Goal: Task Accomplishment & Management: Manage account settings

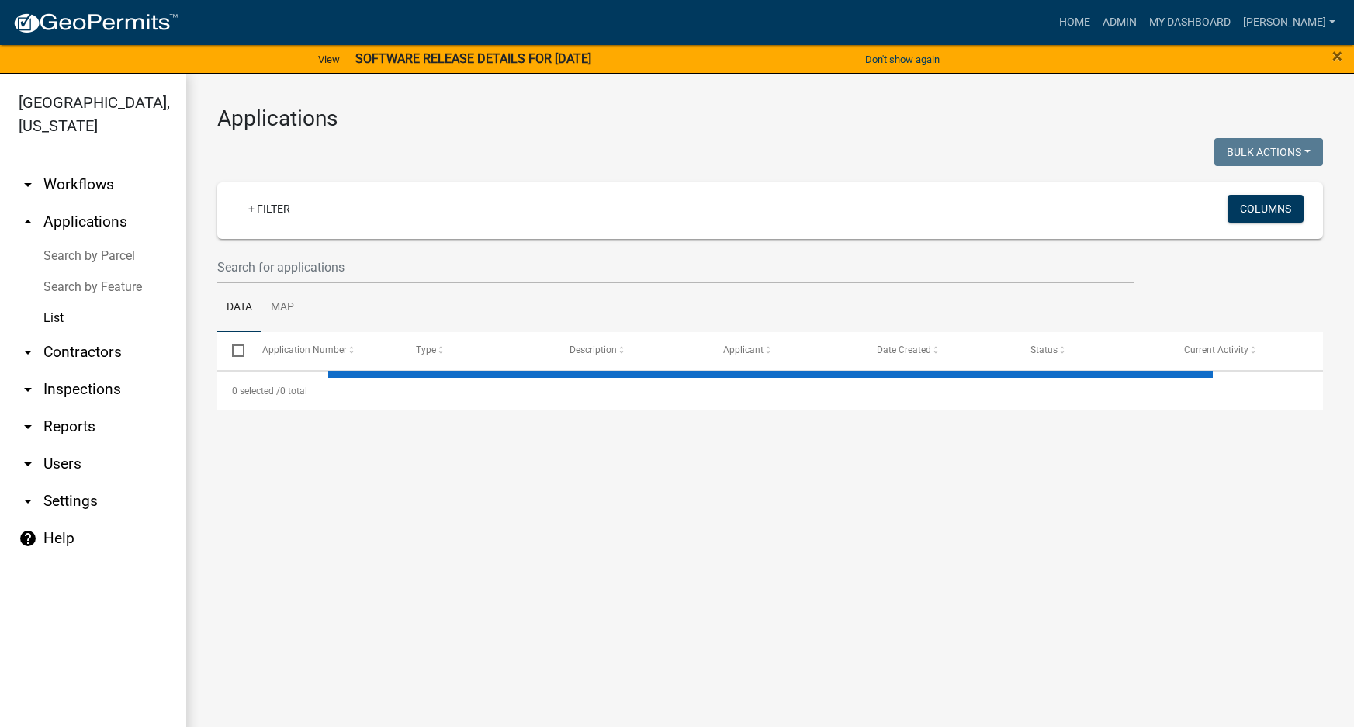
select select "3: 100"
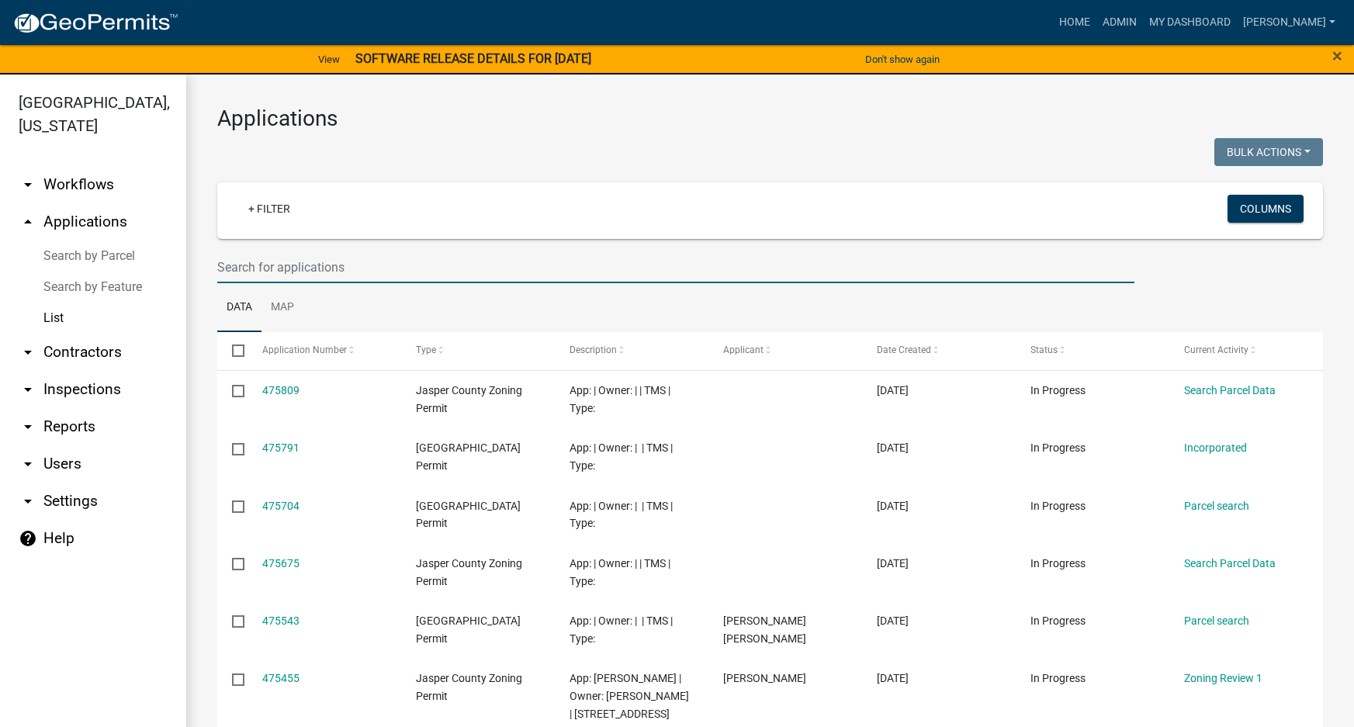
click at [279, 262] on input "text" at bounding box center [675, 267] width 917 height 32
paste input "[PHONE_NUMBER]"
click at [323, 271] on input "[PHONE_NUMBER]" at bounding box center [675, 267] width 917 height 32
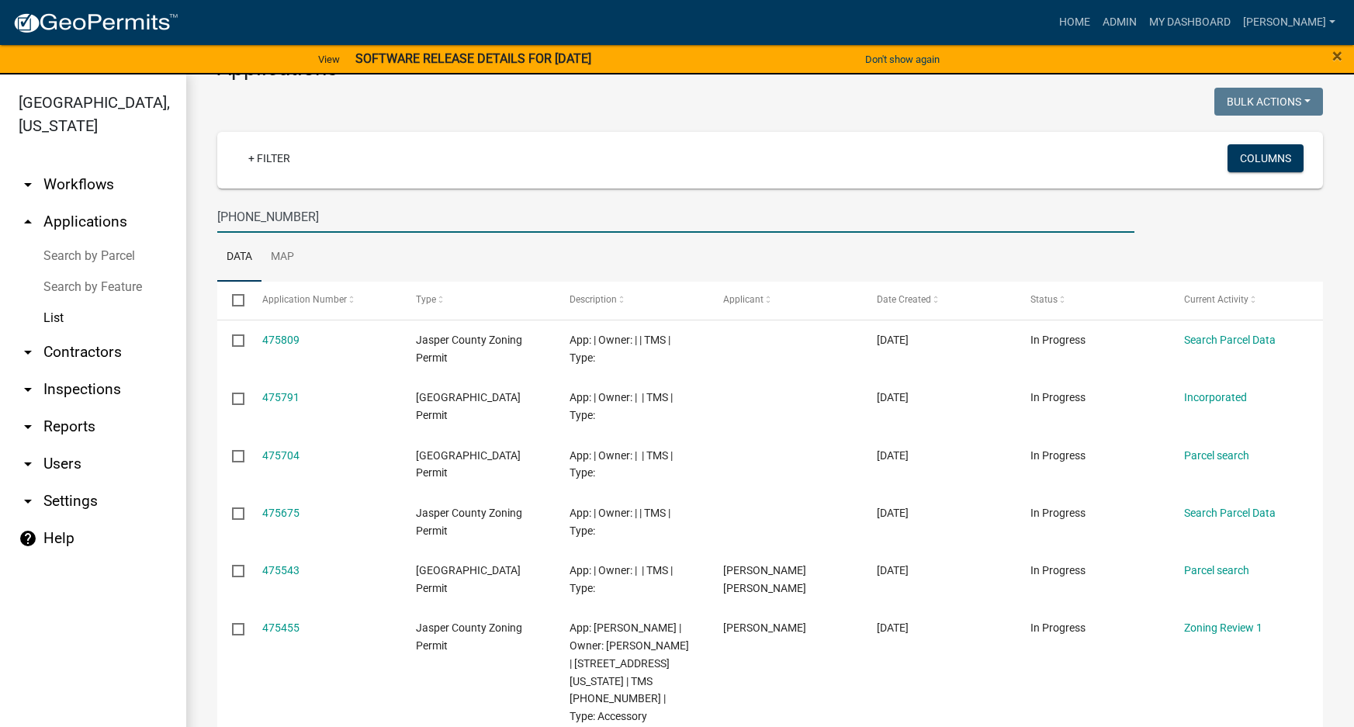
scroll to position [78, 0]
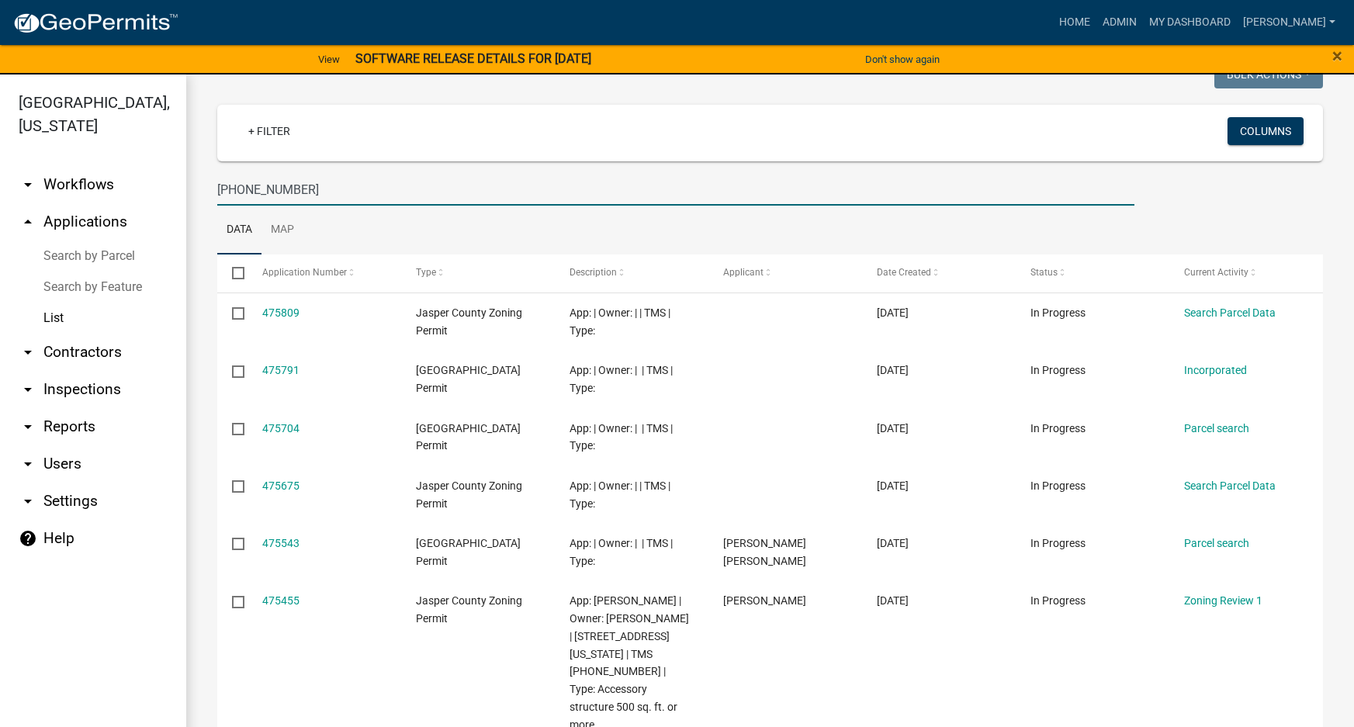
click at [326, 196] on input "[PHONE_NUMBER]" at bounding box center [675, 190] width 917 height 32
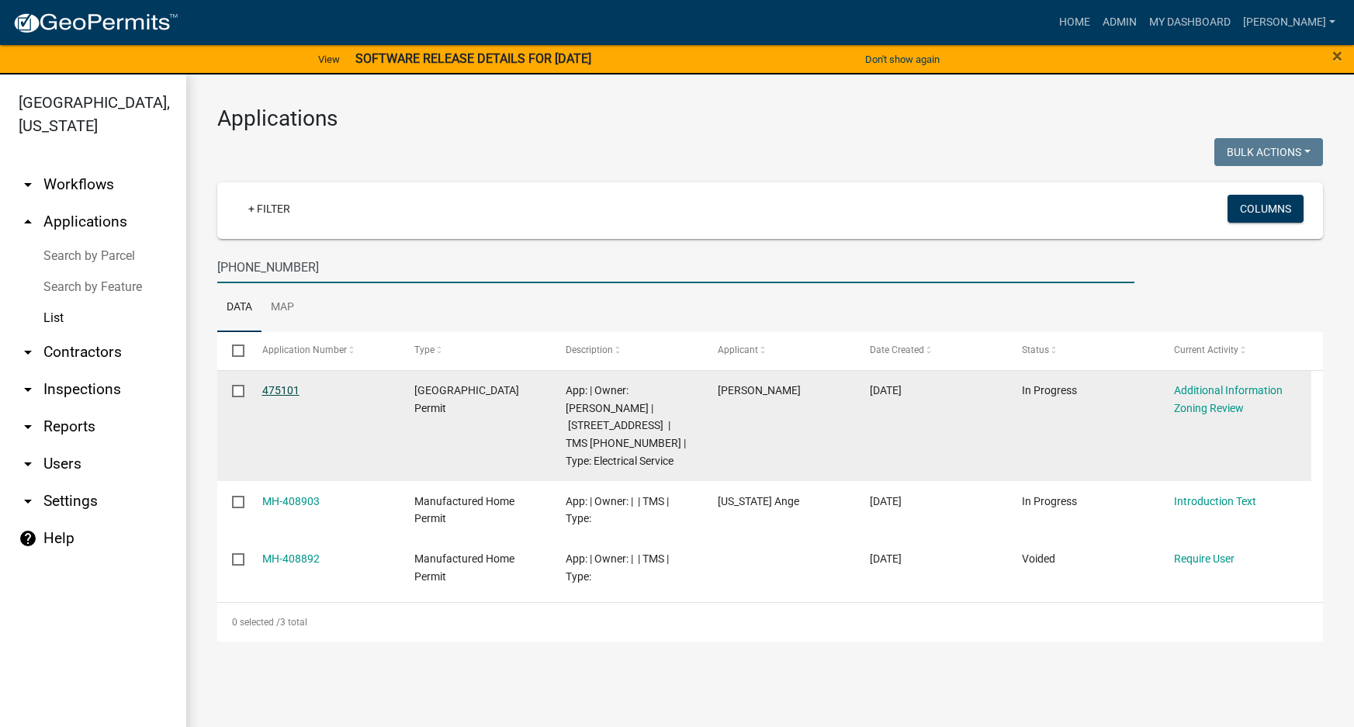
type input "[PHONE_NUMBER]"
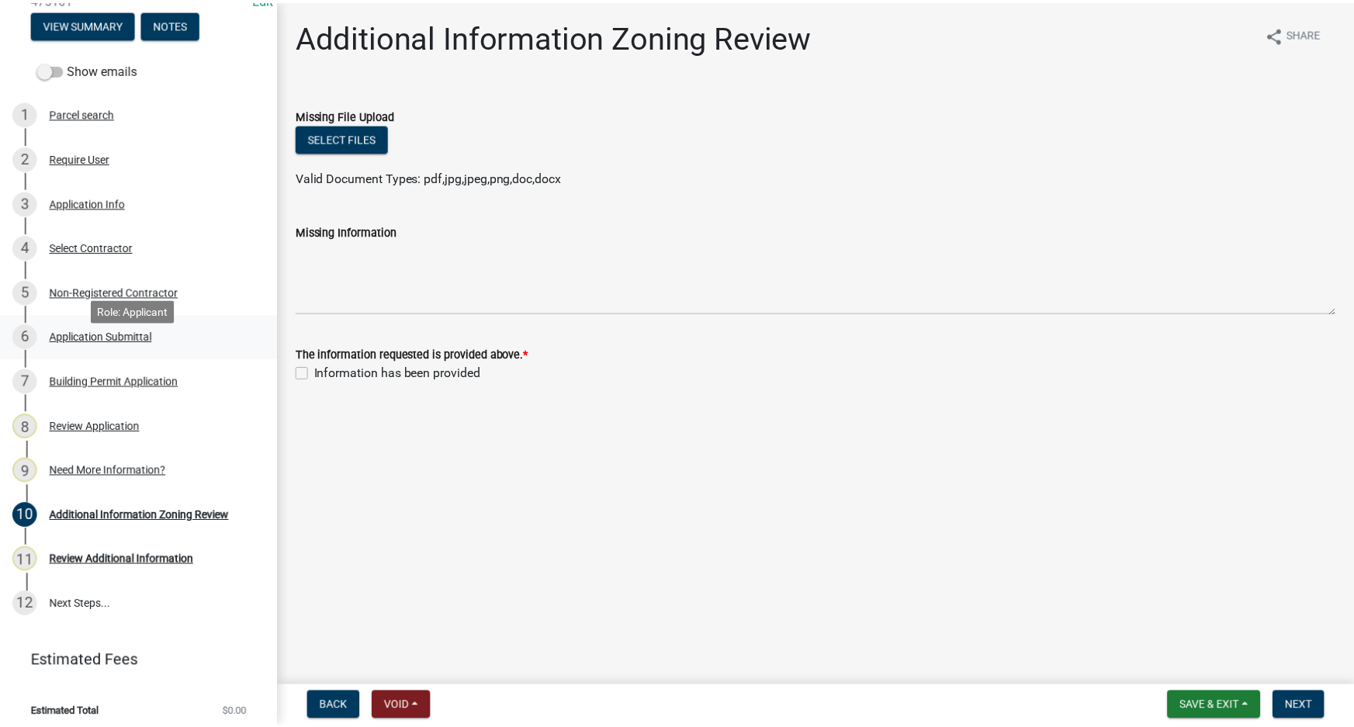
scroll to position [219, 0]
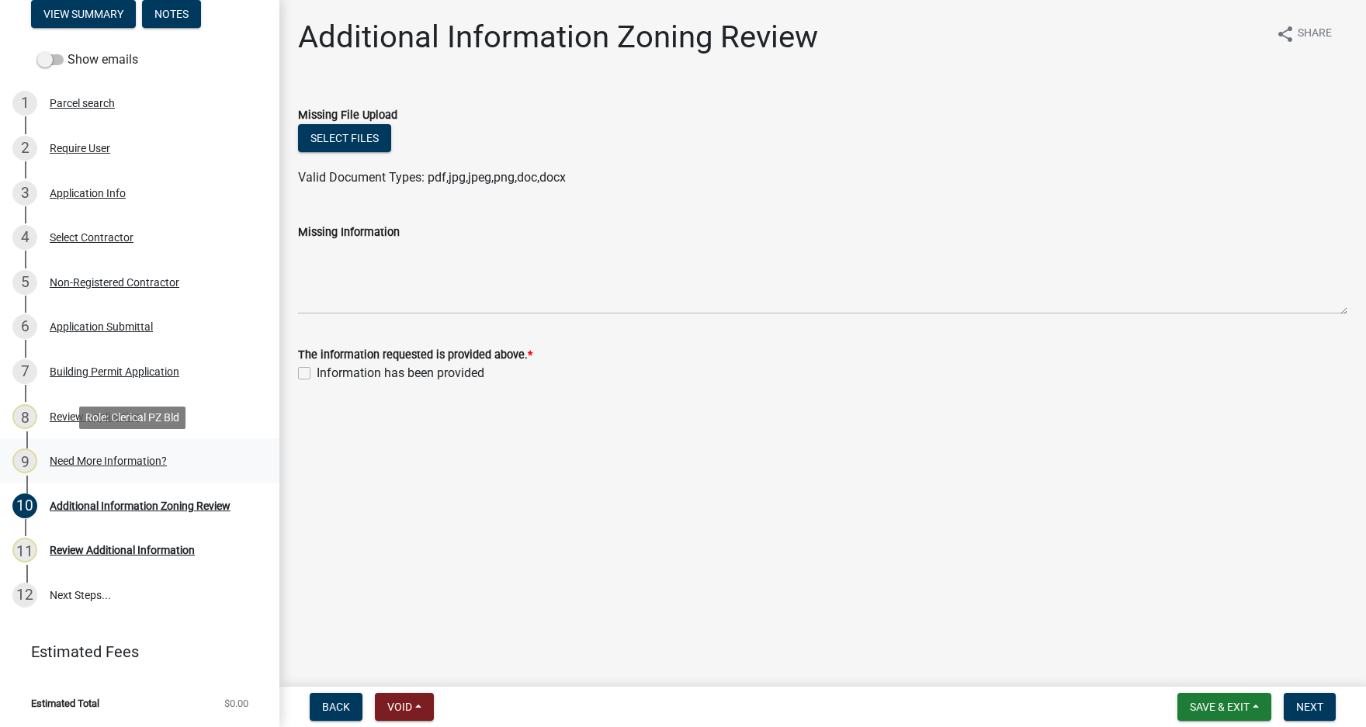
click at [107, 463] on div "Need More Information?" at bounding box center [108, 461] width 117 height 11
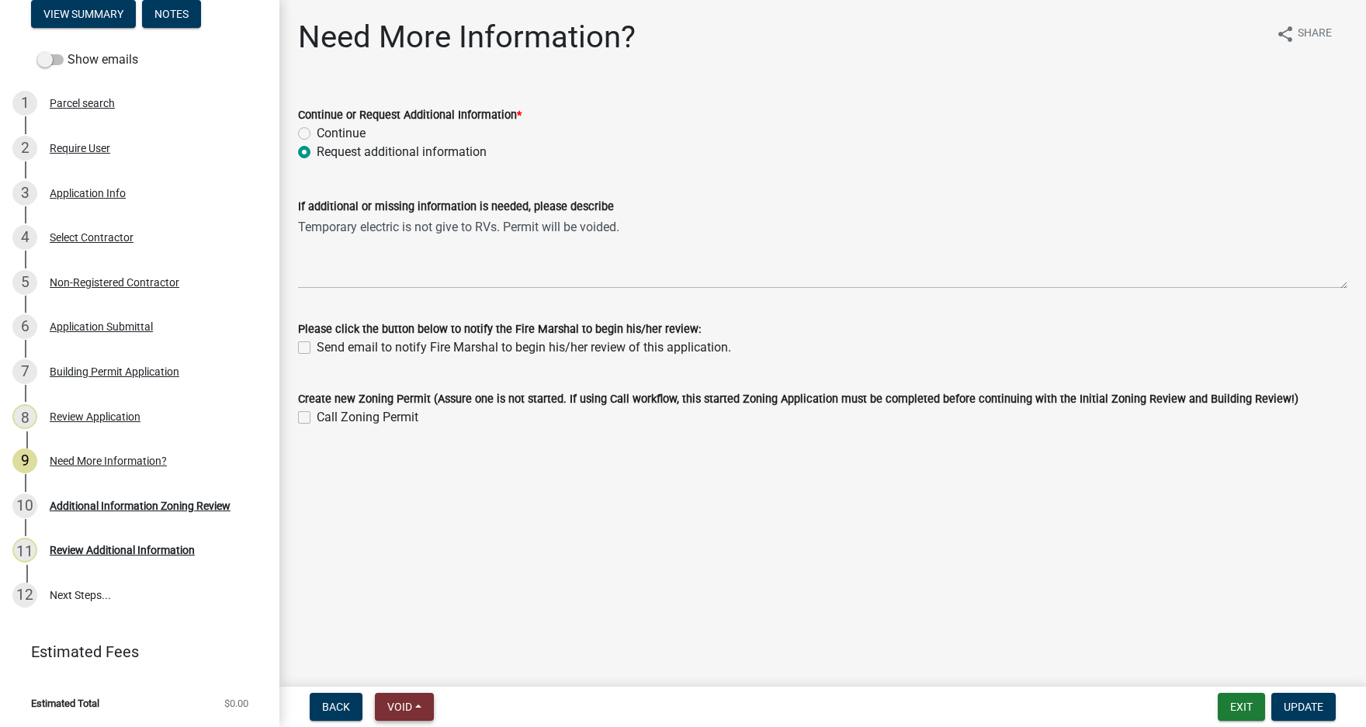
click at [416, 707] on button "Void" at bounding box center [404, 707] width 59 height 28
click at [412, 668] on button "Void" at bounding box center [437, 666] width 124 height 37
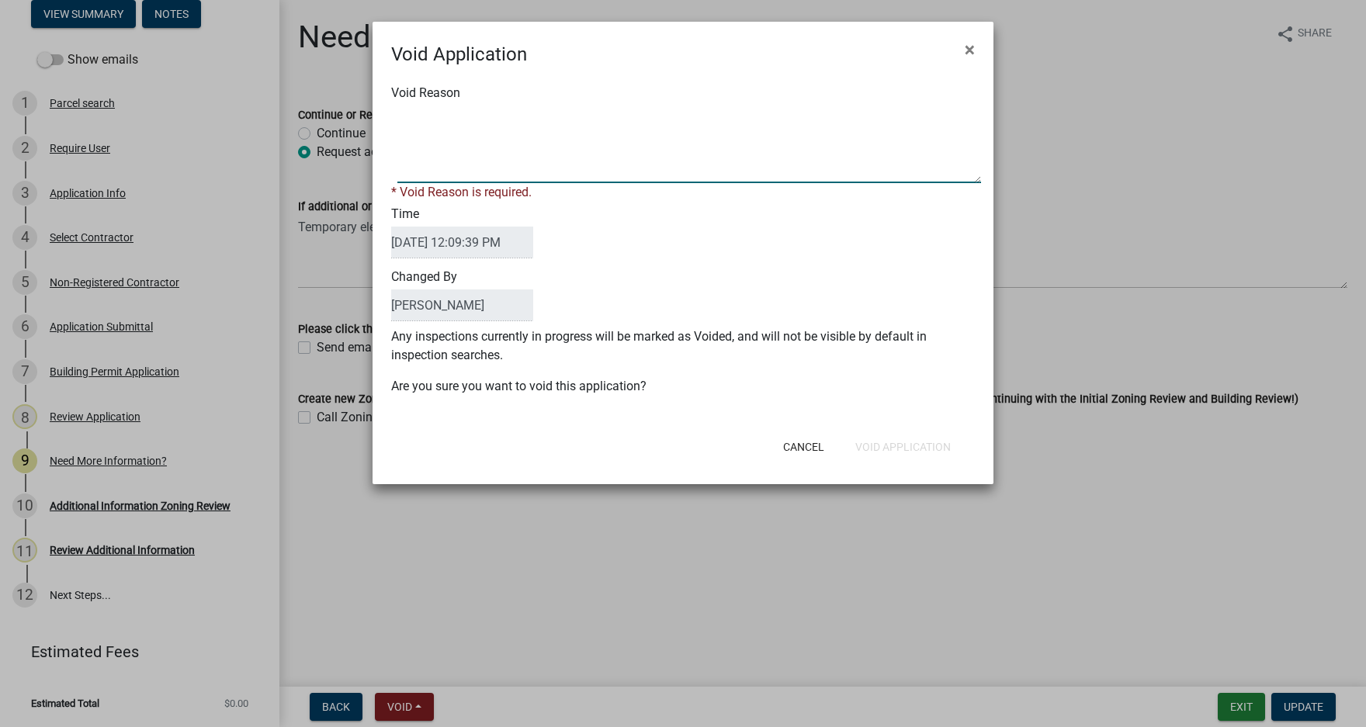
click at [468, 149] on textarea "Void Reason" at bounding box center [689, 145] width 584 height 78
type textarea "E"
type textarea "Permit not allowed"
click at [934, 445] on div "Cancel Void Application" at bounding box center [784, 447] width 383 height 40
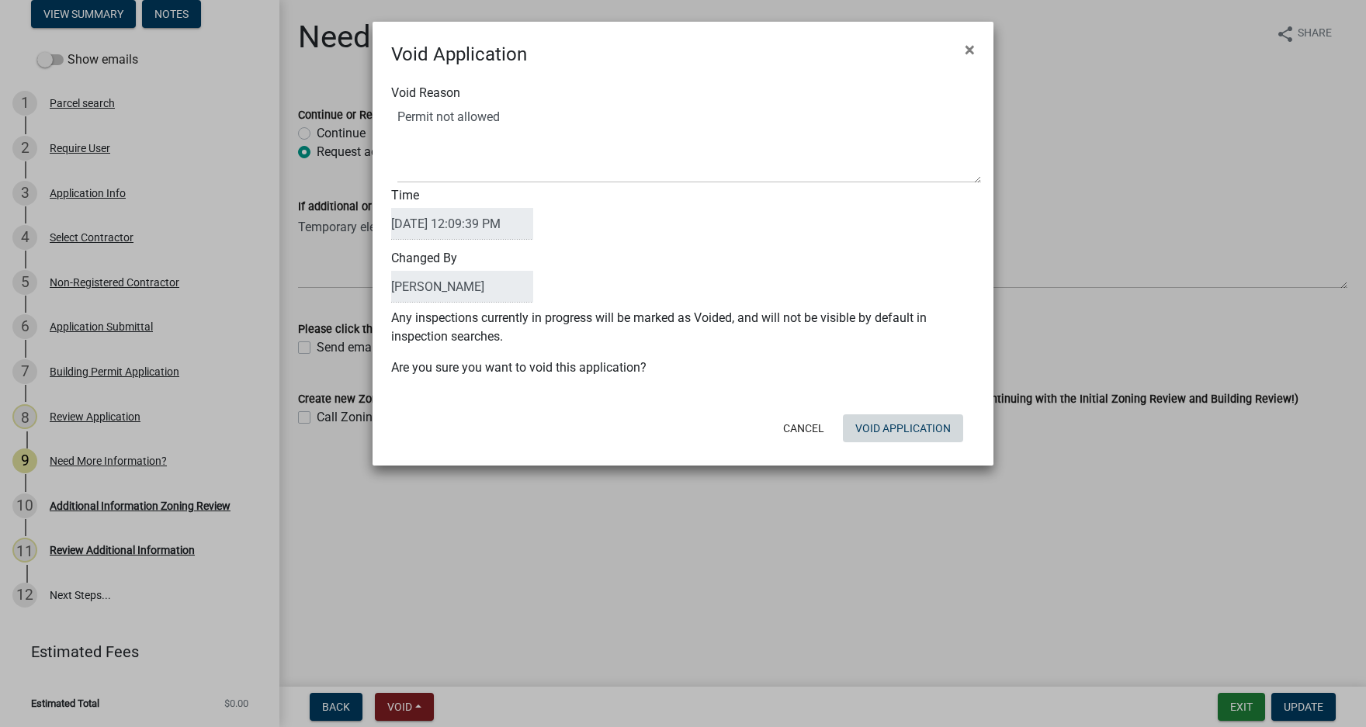
click at [926, 430] on button "Void Application" at bounding box center [903, 428] width 120 height 28
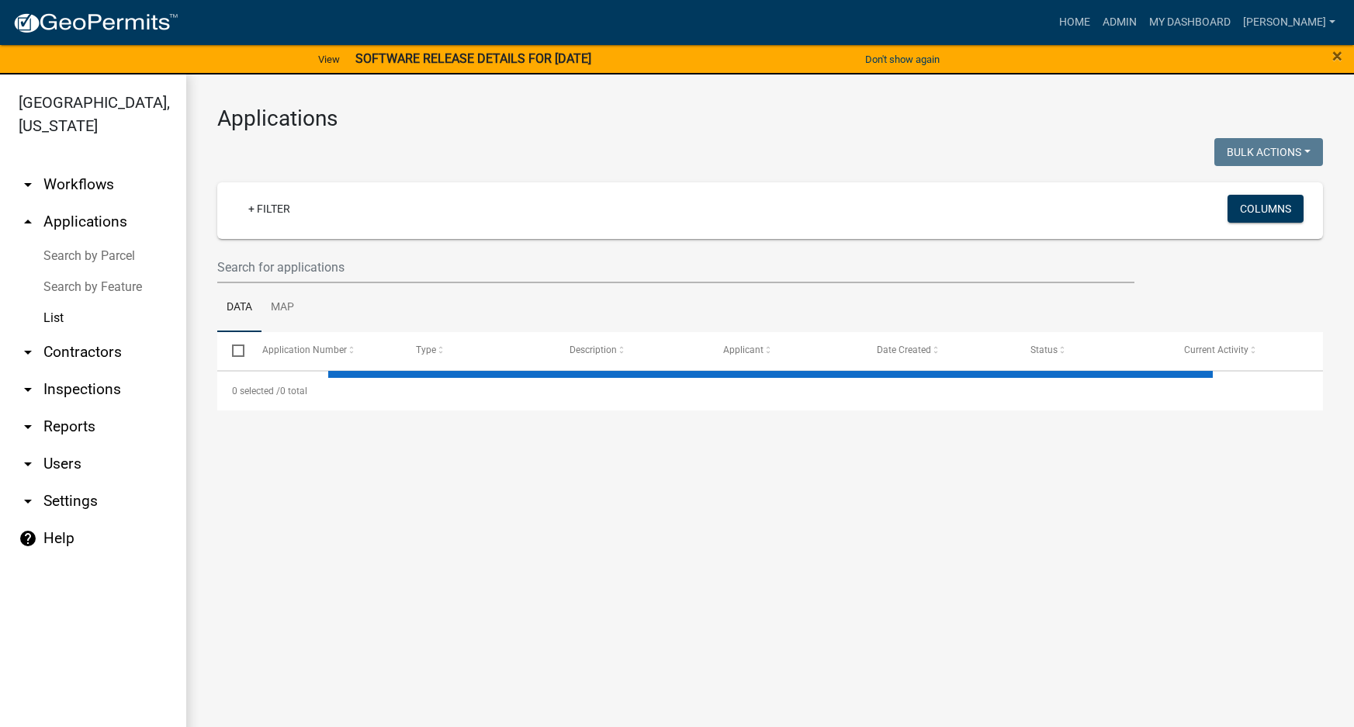
select select "3: 100"
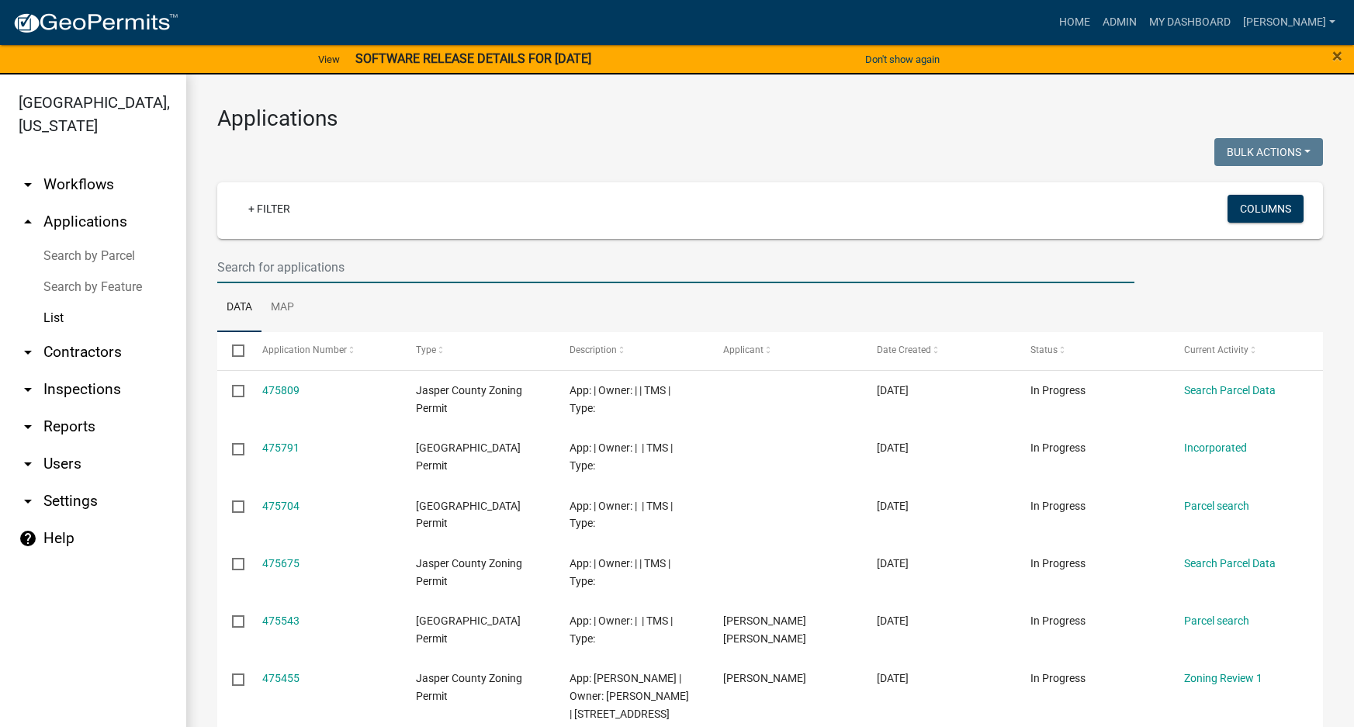
click at [282, 269] on input "text" at bounding box center [675, 267] width 917 height 32
paste input "[PHONE_NUMBER]"
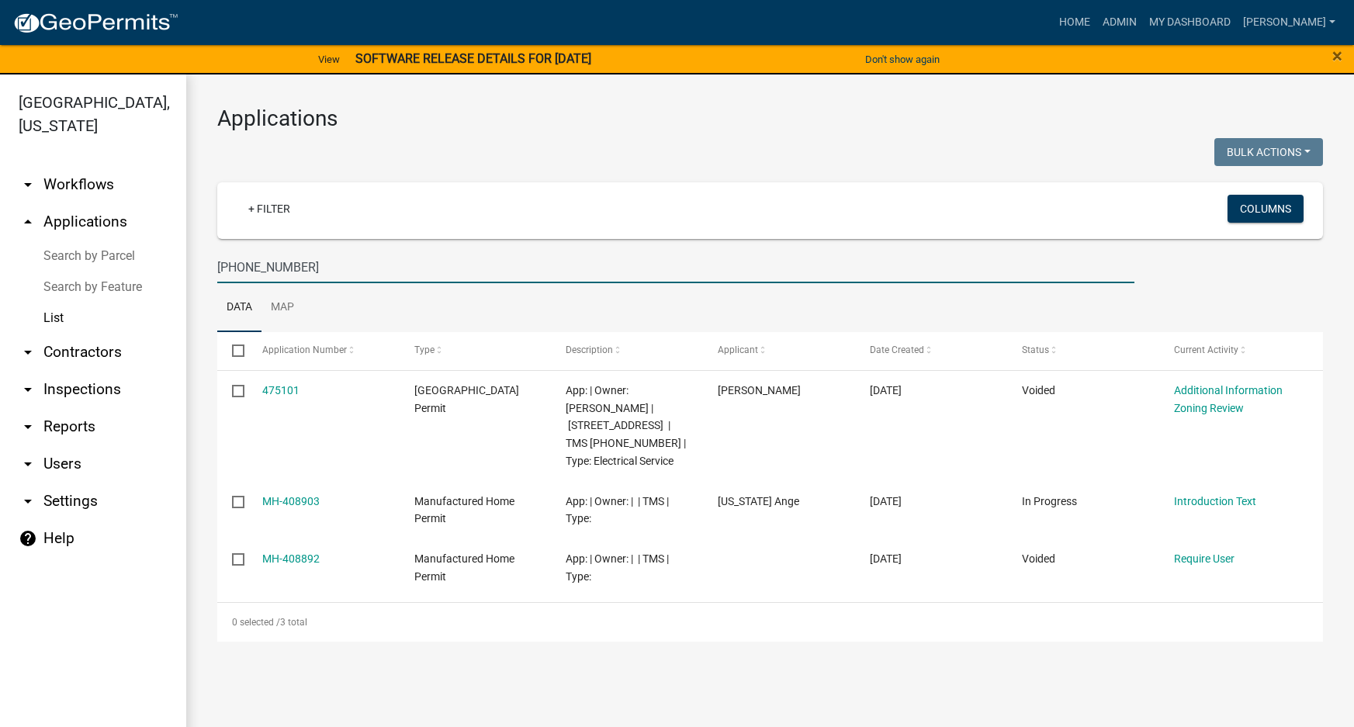
type input "[PHONE_NUMBER]"
